Goal: Information Seeking & Learning: Find specific fact

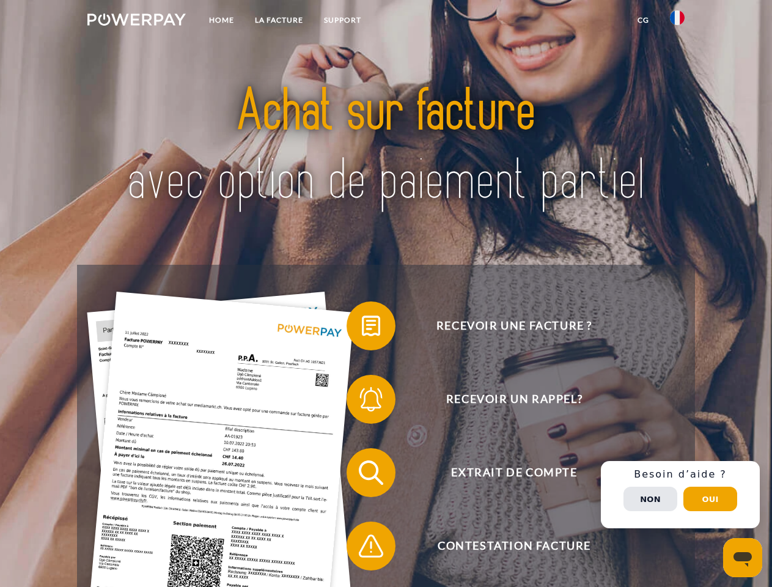
click at [136, 21] on img at bounding box center [136, 19] width 98 height 12
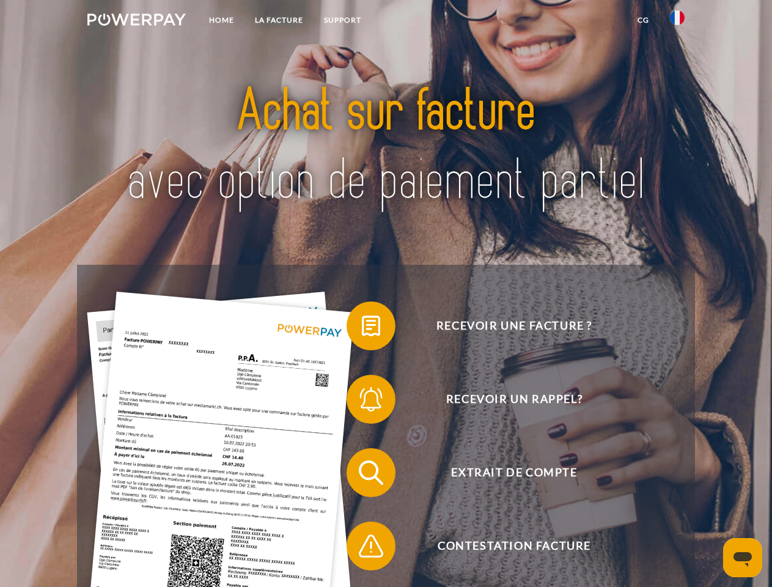
click at [677, 21] on img at bounding box center [677, 17] width 15 height 15
click at [643, 20] on link "CG" at bounding box center [643, 20] width 32 height 22
click at [362, 328] on span at bounding box center [352, 325] width 61 height 61
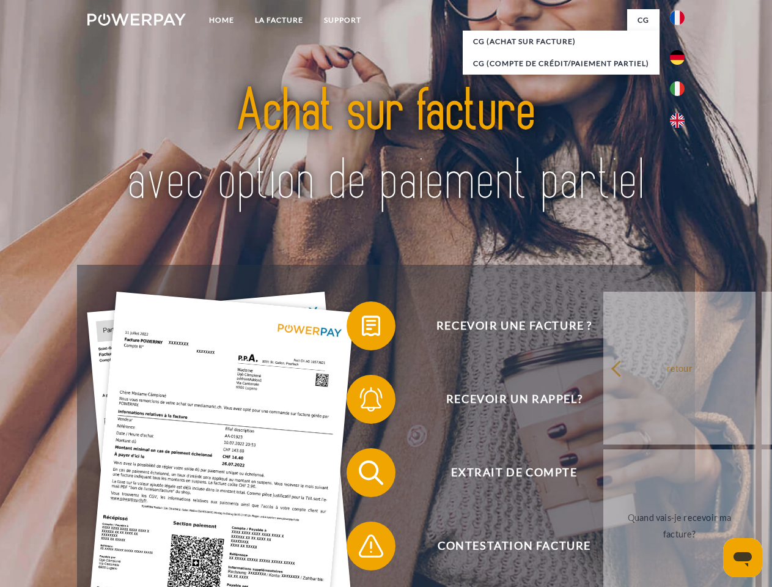
click at [362, 401] on span at bounding box center [352, 398] width 61 height 61
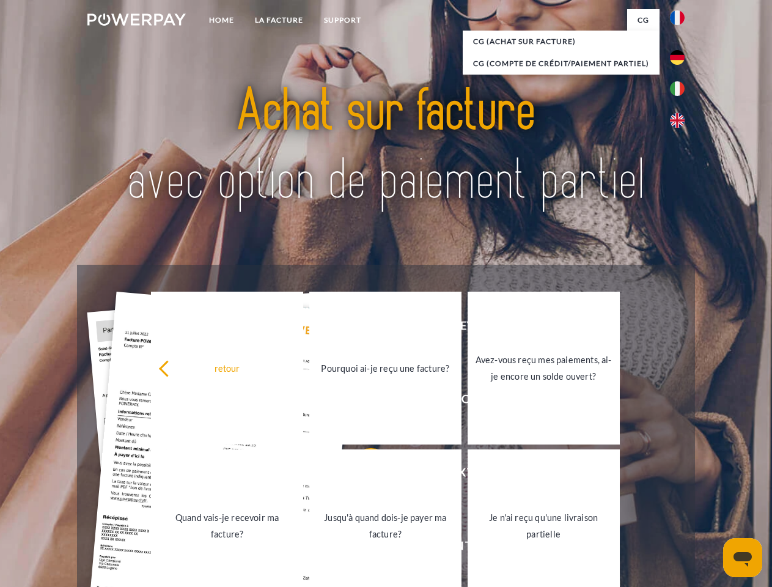
click at [362, 475] on link "Jusqu'à quand dois-je payer ma facture?" at bounding box center [385, 525] width 152 height 153
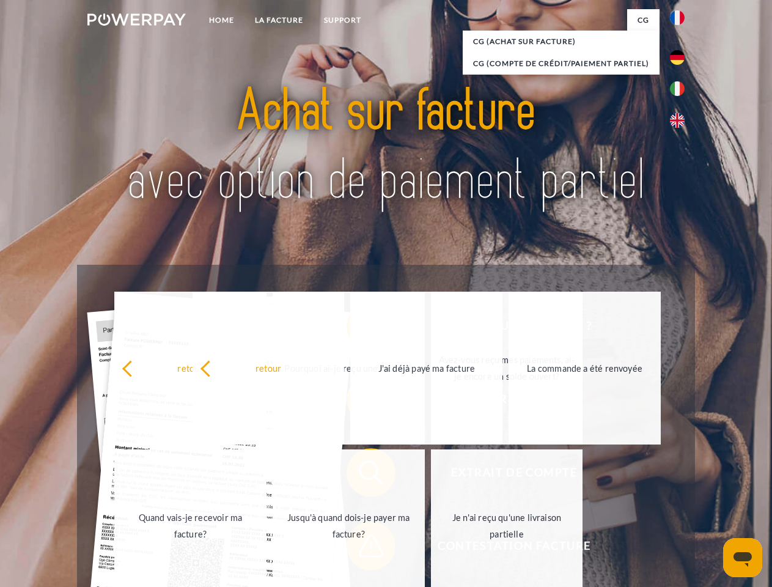
click at [362, 548] on link "Jusqu'à quand dois-je payer ma facture?" at bounding box center [349, 525] width 152 height 153
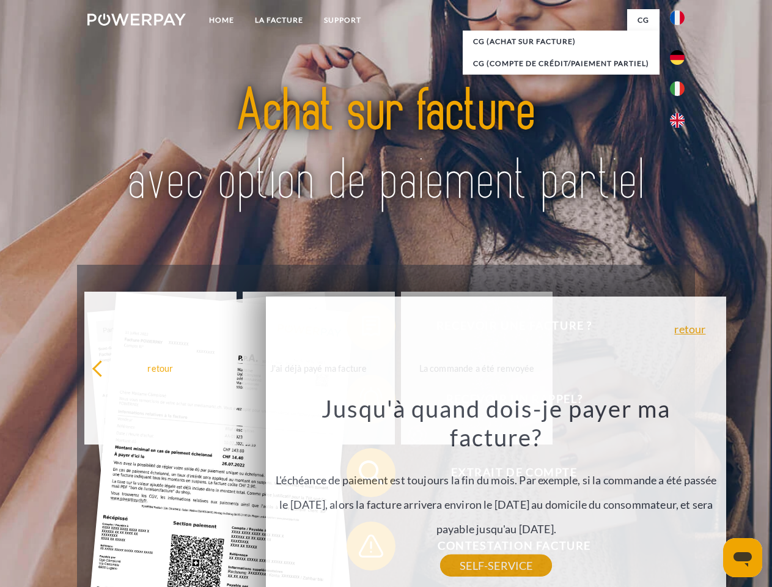
click at [680, 494] on div "Recevoir une facture ? Recevoir un rappel? Extrait de compte retour" at bounding box center [385, 509] width 617 height 489
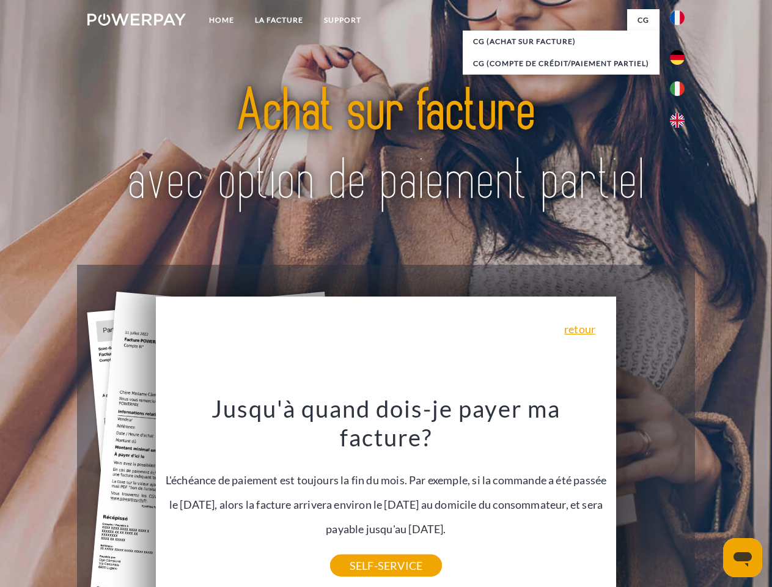
click at [650, 497] on span "Extrait de compte" at bounding box center [513, 472] width 299 height 49
click at [710, 499] on header "Home LA FACTURE Support" at bounding box center [386, 422] width 772 height 844
